Goal: Information Seeking & Learning: Compare options

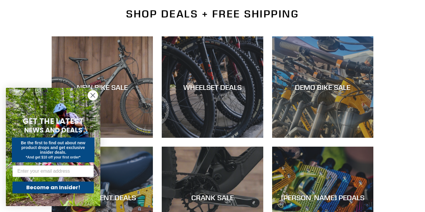
scroll to position [143, 0]
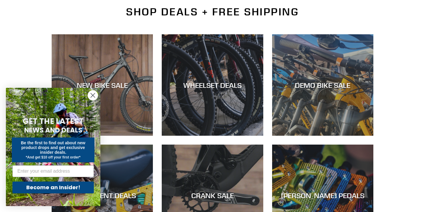
click at [92, 99] on circle "Close dialog" at bounding box center [93, 95] width 10 height 10
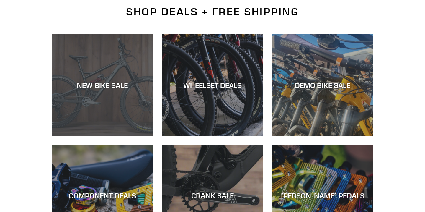
click at [100, 84] on div "NEW BIKE SALE" at bounding box center [102, 85] width 101 height 9
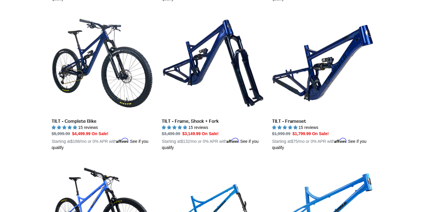
scroll to position [758, 0]
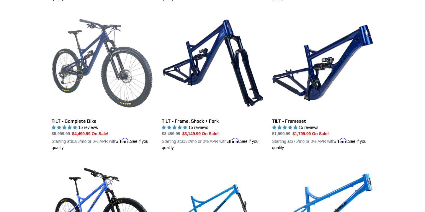
click at [64, 119] on link "TILT - Complete Bike" at bounding box center [102, 81] width 101 height 138
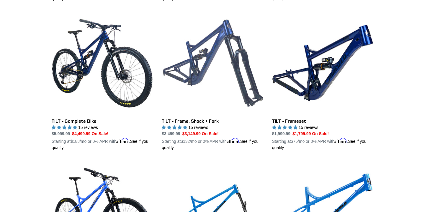
click at [182, 115] on link "TILT - Frame, Shock + Fork" at bounding box center [212, 81] width 101 height 138
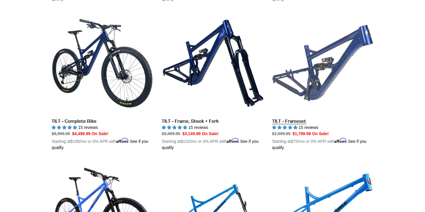
click at [282, 120] on link "TILT - Frameset" at bounding box center [322, 81] width 101 height 138
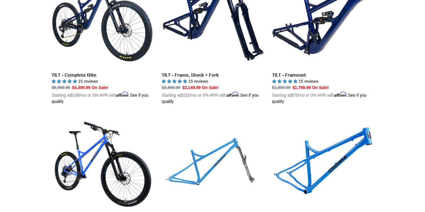
scroll to position [763, 0]
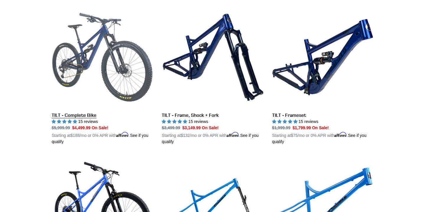
click at [77, 114] on link "TILT - Complete Bike" at bounding box center [102, 75] width 101 height 138
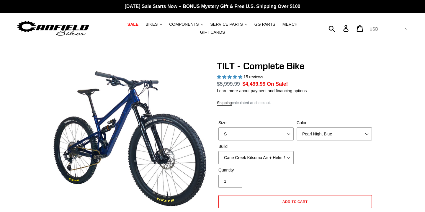
select select "highest-rating"
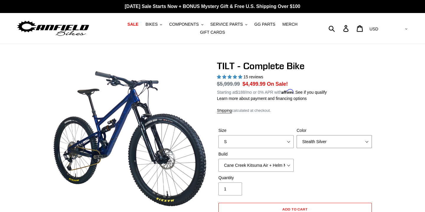
select select "Raw"
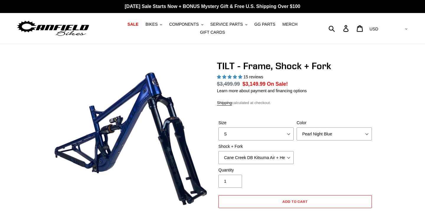
select select "highest-rating"
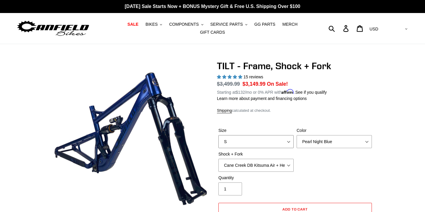
select select "XL"
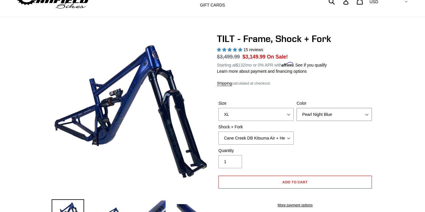
scroll to position [39, 0]
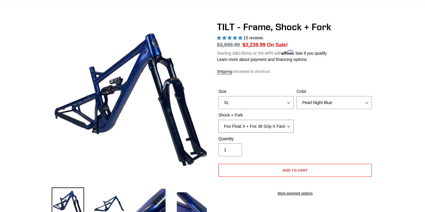
select select "EXT Storia V3-S + EXT Era V2.1"
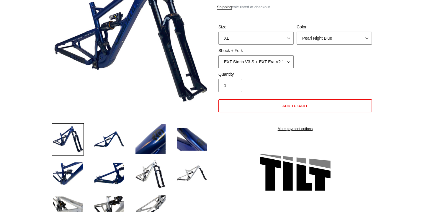
scroll to position [139, 0]
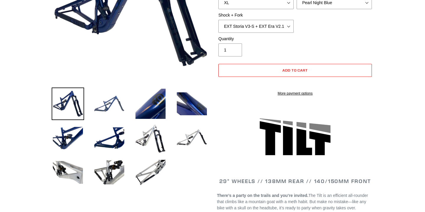
click at [113, 107] on img at bounding box center [109, 103] width 32 height 32
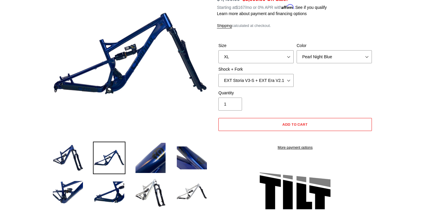
scroll to position [85, 0]
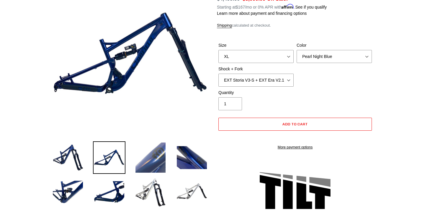
click at [164, 152] on img at bounding box center [150, 157] width 32 height 32
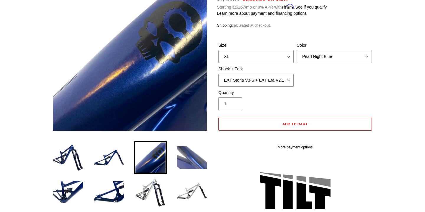
click at [188, 155] on img at bounding box center [192, 157] width 32 height 32
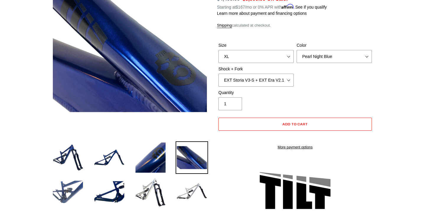
click at [76, 187] on img at bounding box center [68, 191] width 32 height 32
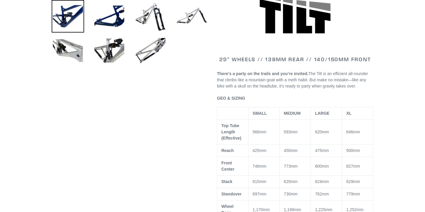
scroll to position [283, 0]
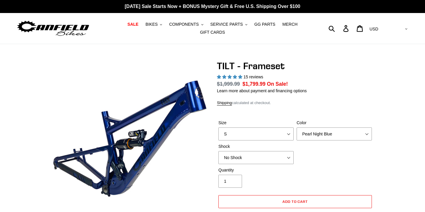
select select "highest-rating"
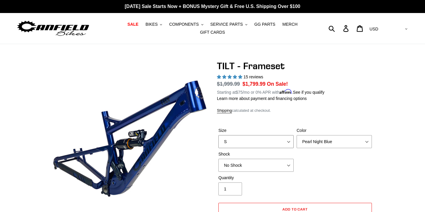
select select "XL"
select select "Stealth Silver"
select select "RockShox Deluxe Ultimate"
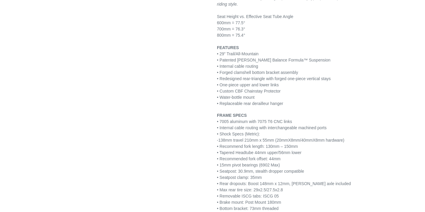
scroll to position [723, 0]
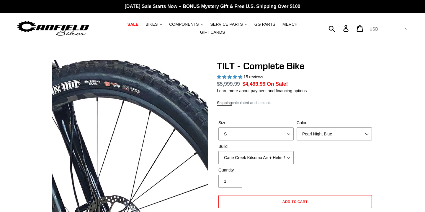
select select "highest-rating"
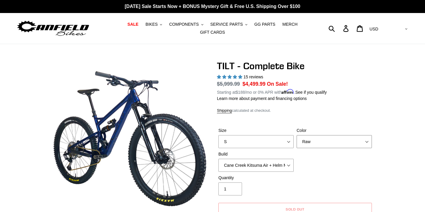
select select "Pearl Night Blue"
select select "L"
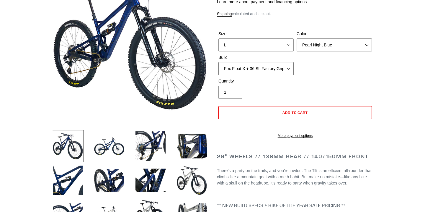
scroll to position [55, 0]
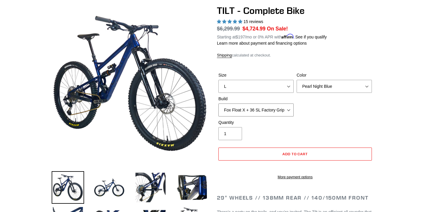
select select "RockShox SD ULT + Pike ULT 140 + Shimano XT"
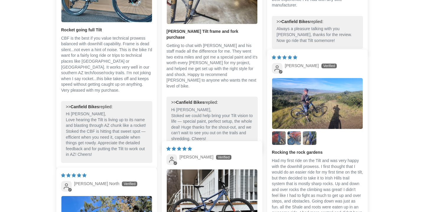
scroll to position [1321, 0]
